Goal: Information Seeking & Learning: Learn about a topic

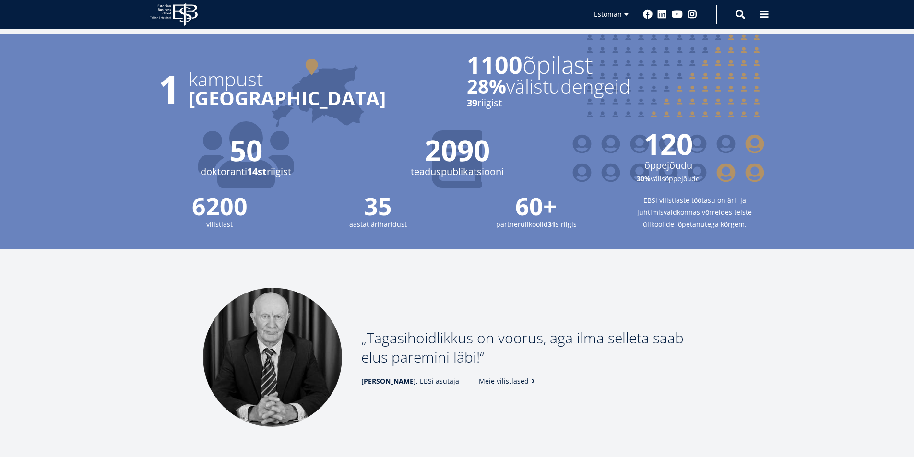
scroll to position [1303, 0]
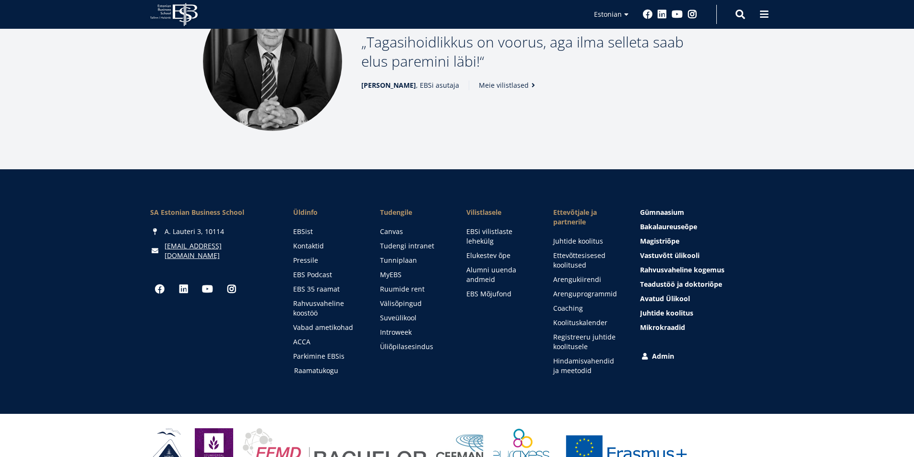
click at [315, 366] on link "Raamatukogu" at bounding box center [328, 371] width 68 height 10
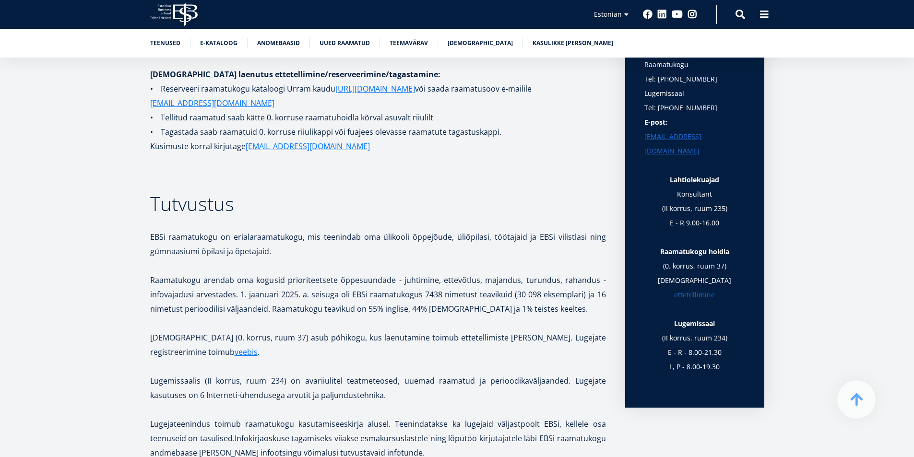
scroll to position [4, 0]
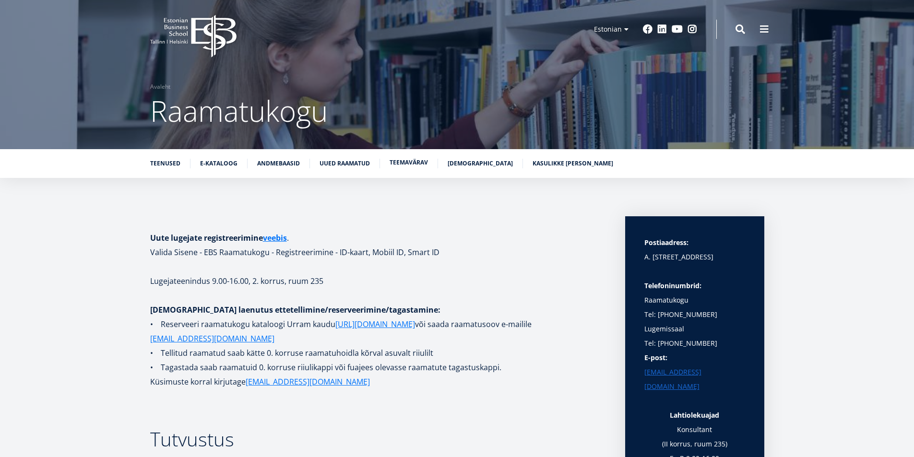
click at [401, 165] on link "Teemavärav" at bounding box center [409, 163] width 38 height 10
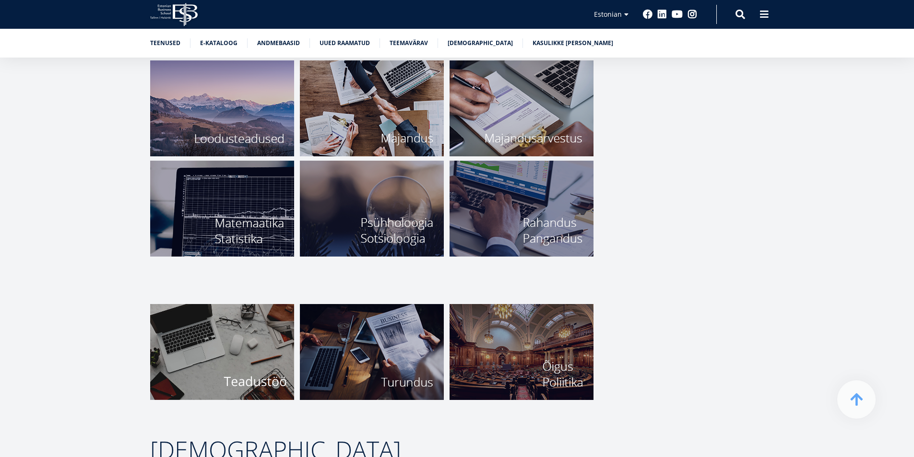
scroll to position [3593, 0]
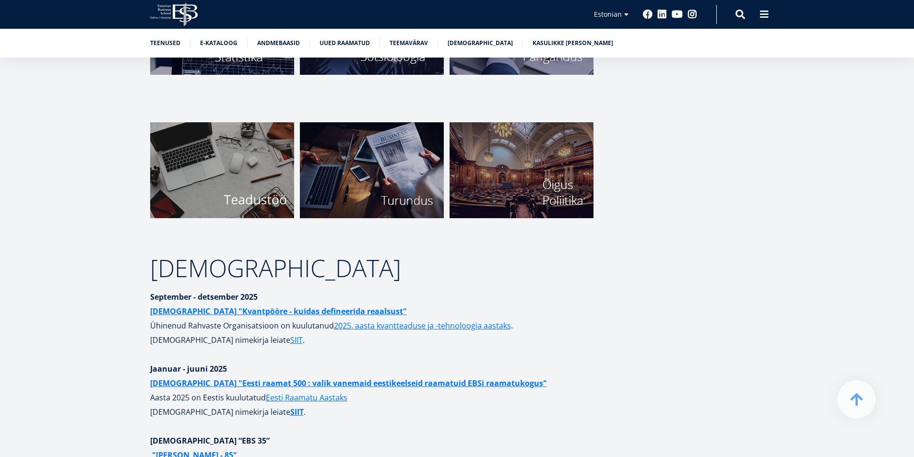
click at [256, 179] on img at bounding box center [222, 170] width 144 height 96
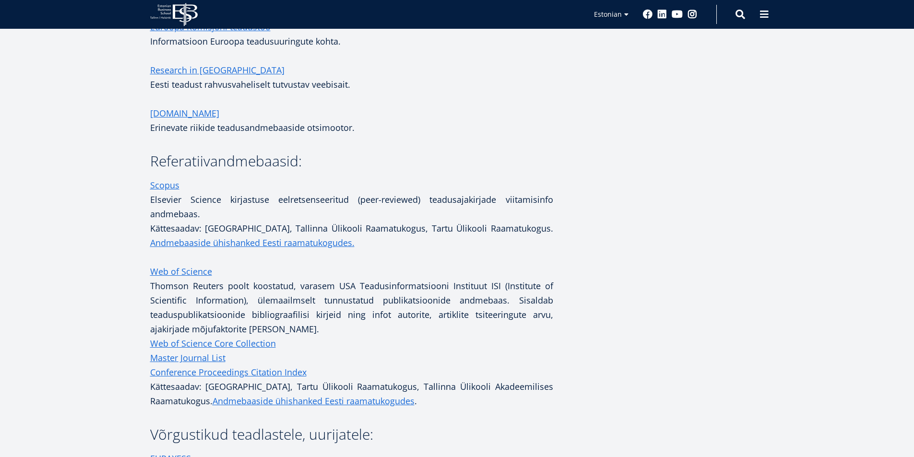
scroll to position [480, 0]
click at [170, 274] on link "Web of Science" at bounding box center [181, 271] width 62 height 14
click at [170, 269] on link "Web of Science" at bounding box center [181, 271] width 62 height 14
